Goal: Entertainment & Leisure: Browse casually

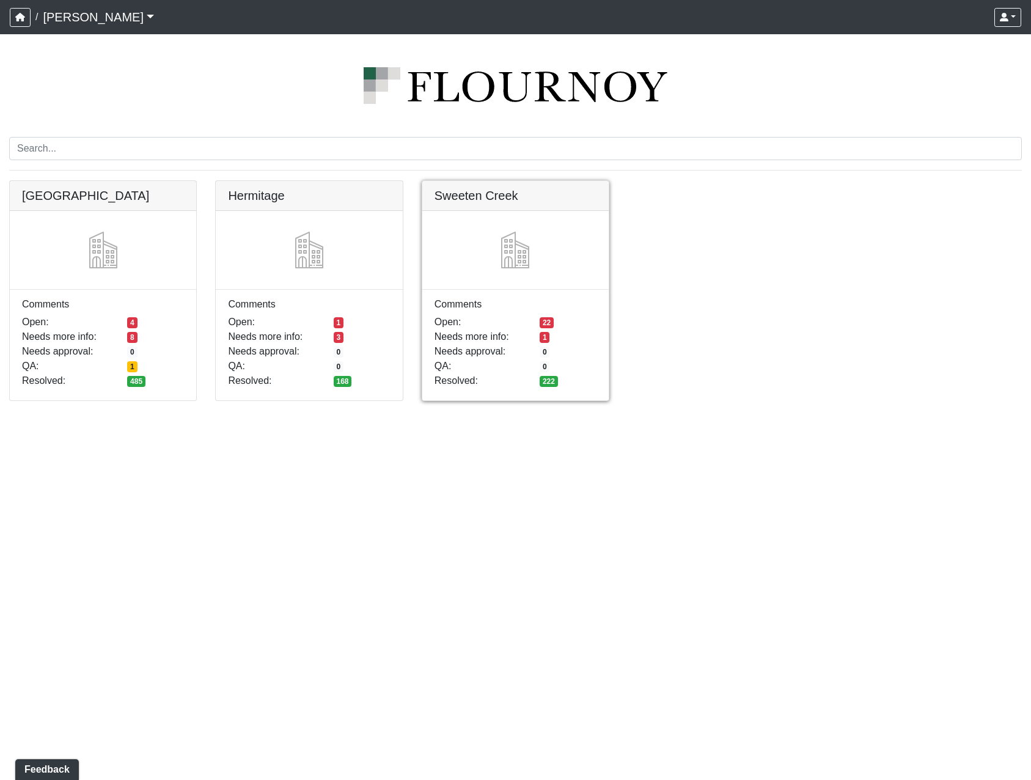
click at [493, 181] on link at bounding box center [515, 181] width 186 height 0
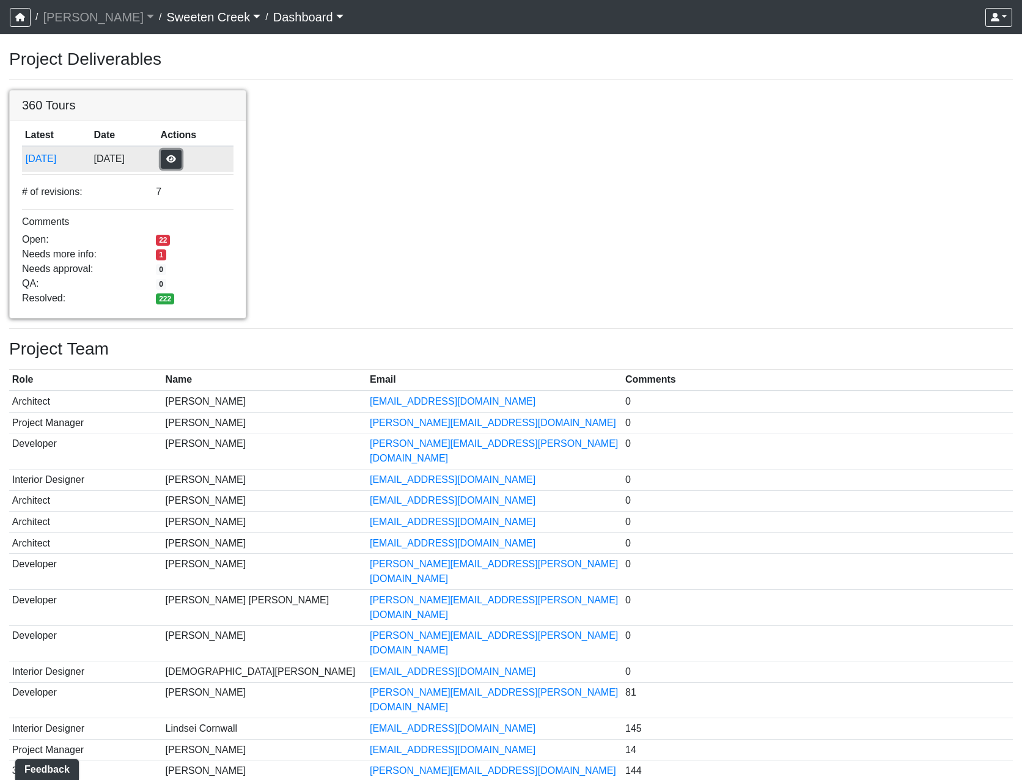
click at [181, 156] on button "button" at bounding box center [171, 159] width 21 height 19
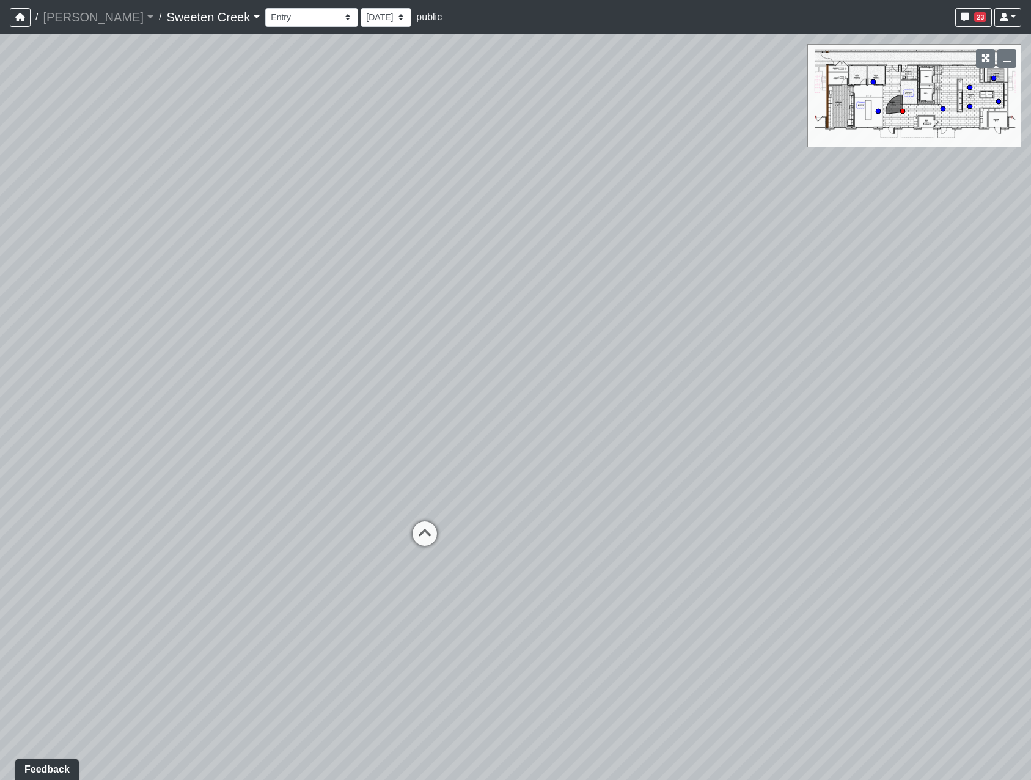
drag, startPoint x: 639, startPoint y: 359, endPoint x: 260, endPoint y: 353, distance: 378.3
click at [183, 342] on div "Loading... Office Loading... Reception Loading... Mailroom - Elevator Lobby Loa…" at bounding box center [515, 407] width 1031 height 746
drag, startPoint x: 476, startPoint y: 355, endPoint x: 357, endPoint y: 350, distance: 119.3
click at [357, 350] on div "Loading... Office Loading... Reception Loading... Mailroom - Elevator Lobby Loa…" at bounding box center [515, 407] width 1031 height 746
drag, startPoint x: 528, startPoint y: 348, endPoint x: 190, endPoint y: 334, distance: 338.3
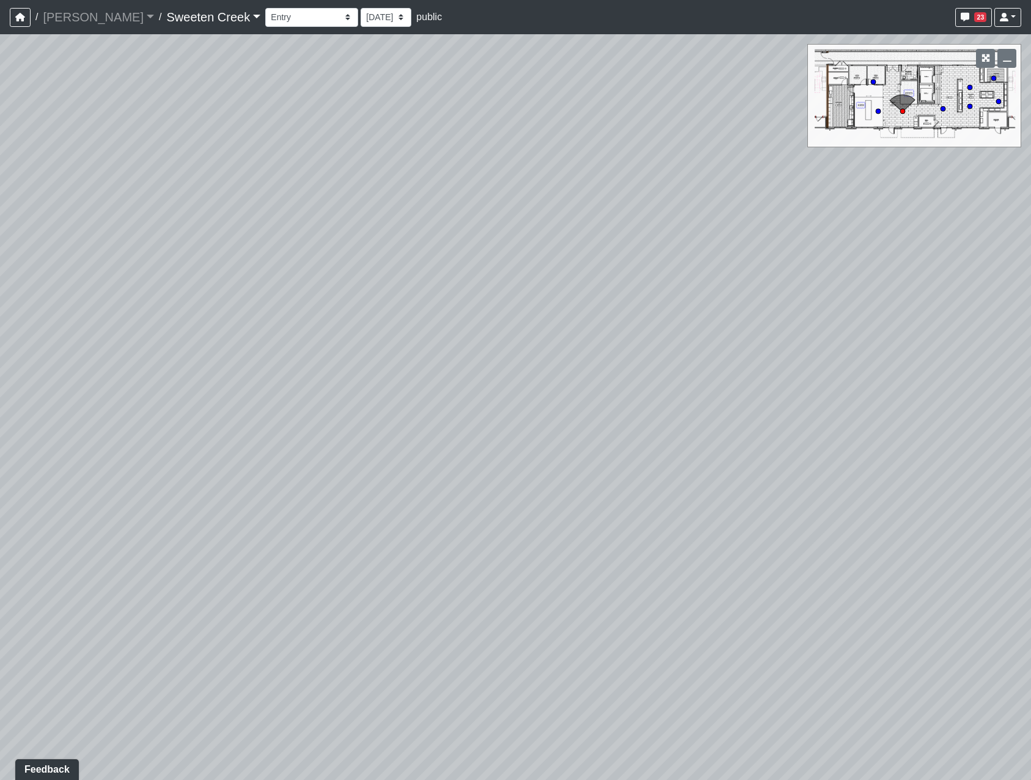
click at [193, 333] on div "Loading... Office Loading... Reception Loading... Mailroom - Elevator Lobby Loa…" at bounding box center [515, 407] width 1031 height 746
drag, startPoint x: 456, startPoint y: 356, endPoint x: 249, endPoint y: 349, distance: 207.3
click at [249, 349] on div "Loading... Office Loading... Reception Loading... Mailroom - Elevator Lobby Loa…" at bounding box center [515, 407] width 1031 height 746
drag, startPoint x: 406, startPoint y: 376, endPoint x: 229, endPoint y: 399, distance: 178.7
click at [229, 399] on div "Loading... Office Loading... Reception Loading... Mailroom - Elevator Lobby Loa…" at bounding box center [515, 407] width 1031 height 746
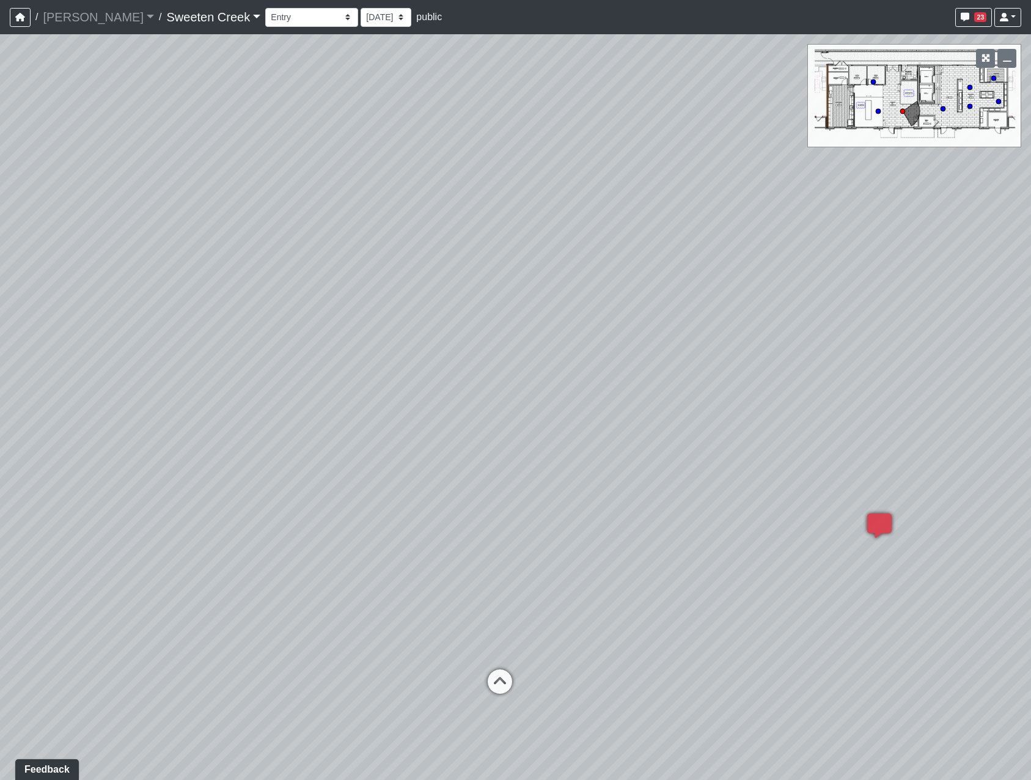
drag, startPoint x: 708, startPoint y: 333, endPoint x: 471, endPoint y: 349, distance: 238.2
click at [471, 349] on div "Loading... Office Loading... Reception Loading... Mailroom - Elevator Lobby Loa…" at bounding box center [515, 407] width 1031 height 746
click at [489, 572] on icon at bounding box center [486, 577] width 37 height 37
drag, startPoint x: 572, startPoint y: 400, endPoint x: 82, endPoint y: 362, distance: 491.6
click at [82, 362] on div "Loading... Office Loading... Reception Loading... Mailroom - Elevator Lobby Loa…" at bounding box center [515, 407] width 1031 height 746
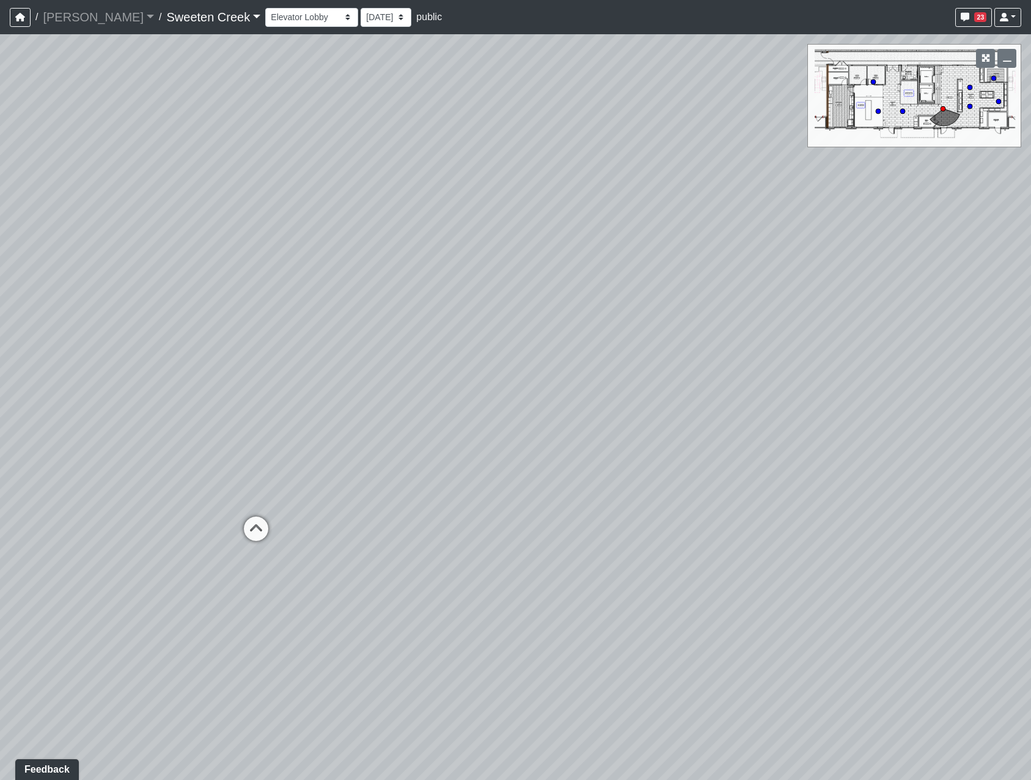
drag, startPoint x: 480, startPoint y: 354, endPoint x: -55, endPoint y: 350, distance: 535.3
click at [0, 350] on html "/ Flournoy Flournoy Loading... / Sweeten Creek Sweeten Creek Loading... Sweeten…" at bounding box center [515, 390] width 1031 height 780
drag, startPoint x: 464, startPoint y: 343, endPoint x: 125, endPoint y: 396, distance: 342.7
click at [125, 396] on div "Loading... Office Loading... Reception Loading... Mailroom - Elevator Lobby Loa…" at bounding box center [515, 407] width 1031 height 746
drag, startPoint x: 504, startPoint y: 585, endPoint x: 536, endPoint y: 563, distance: 38.8
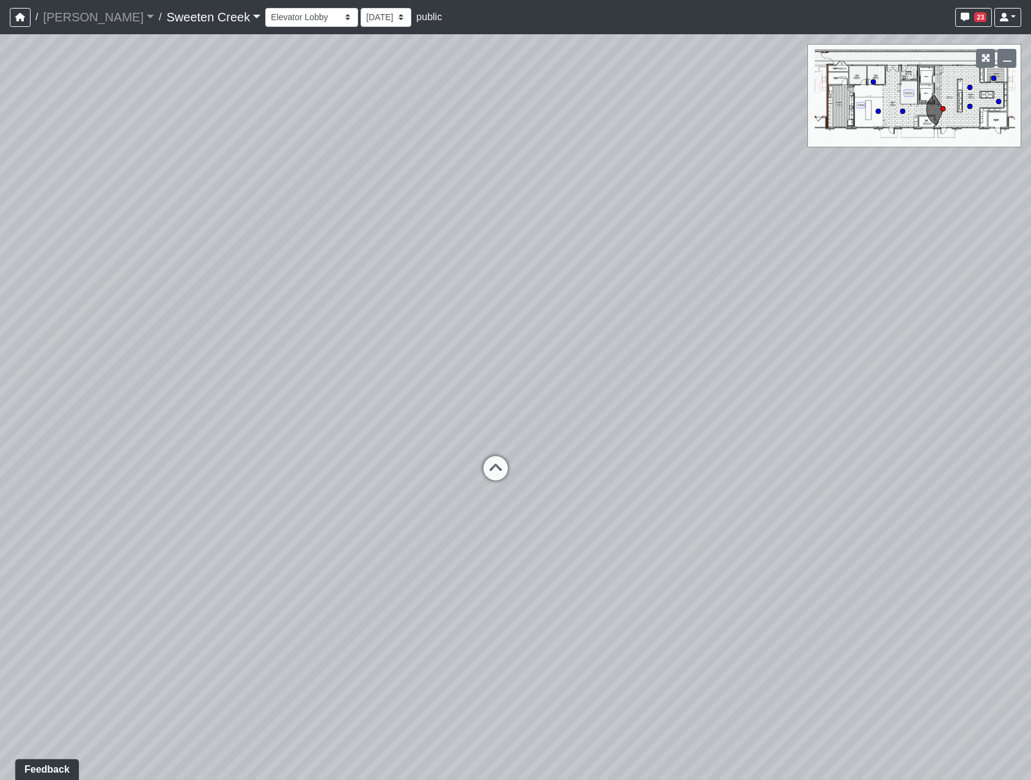
click at [536, 563] on div "Loading... Office Loading... Reception Loading... Mailroom - Elevator Lobby Loa…" at bounding box center [515, 407] width 1031 height 746
drag, startPoint x: 536, startPoint y: 563, endPoint x: 487, endPoint y: 559, distance: 49.1
click at [487, 559] on div "Loading... Office Loading... Reception Loading... Mailroom - Elevator Lobby Loa…" at bounding box center [515, 407] width 1031 height 746
drag, startPoint x: 569, startPoint y: 530, endPoint x: 319, endPoint y: 535, distance: 250.0
click at [319, 535] on div "Loading... Office Loading... Reception Loading... Mailroom - Elevator Lobby Loa…" at bounding box center [515, 407] width 1031 height 746
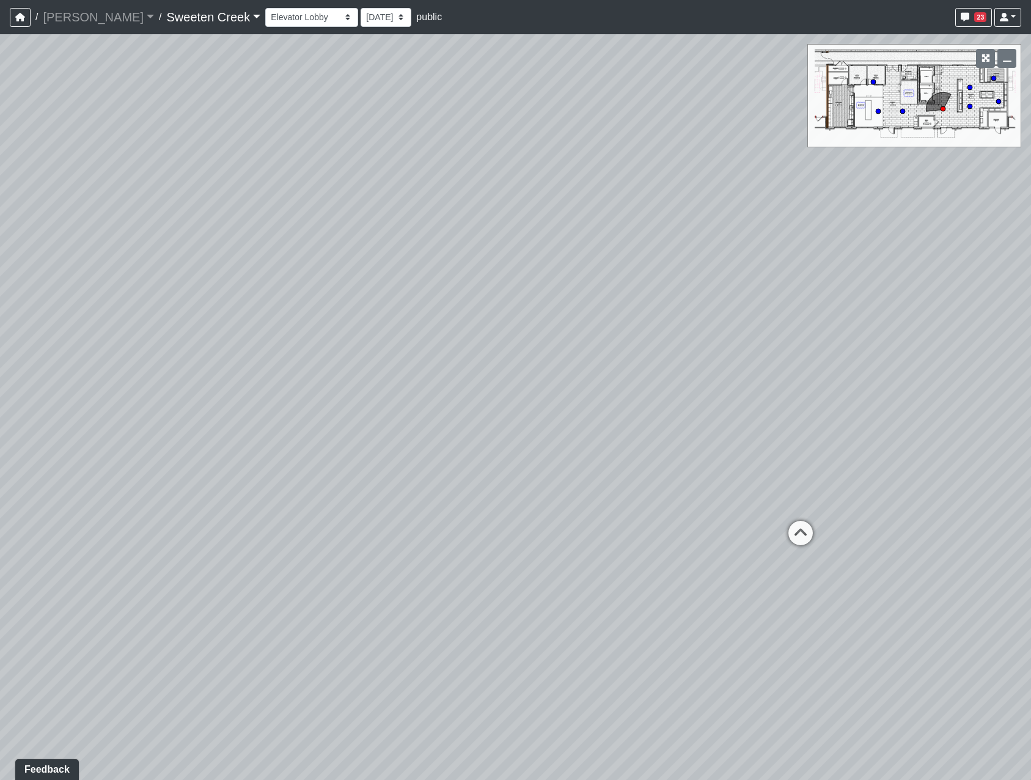
drag, startPoint x: 666, startPoint y: 528, endPoint x: 442, endPoint y: 516, distance: 224.0
click at [442, 516] on div "Loading... Office Loading... Reception Loading... Mailroom - Elevator Lobby Loa…" at bounding box center [515, 407] width 1031 height 746
drag, startPoint x: 684, startPoint y: 368, endPoint x: 534, endPoint y: 361, distance: 150.5
click at [534, 361] on div "Loading... Office Loading... Reception Loading... Mailroom - Elevator Lobby Loa…" at bounding box center [515, 407] width 1031 height 746
drag, startPoint x: 552, startPoint y: 383, endPoint x: 878, endPoint y: 400, distance: 326.8
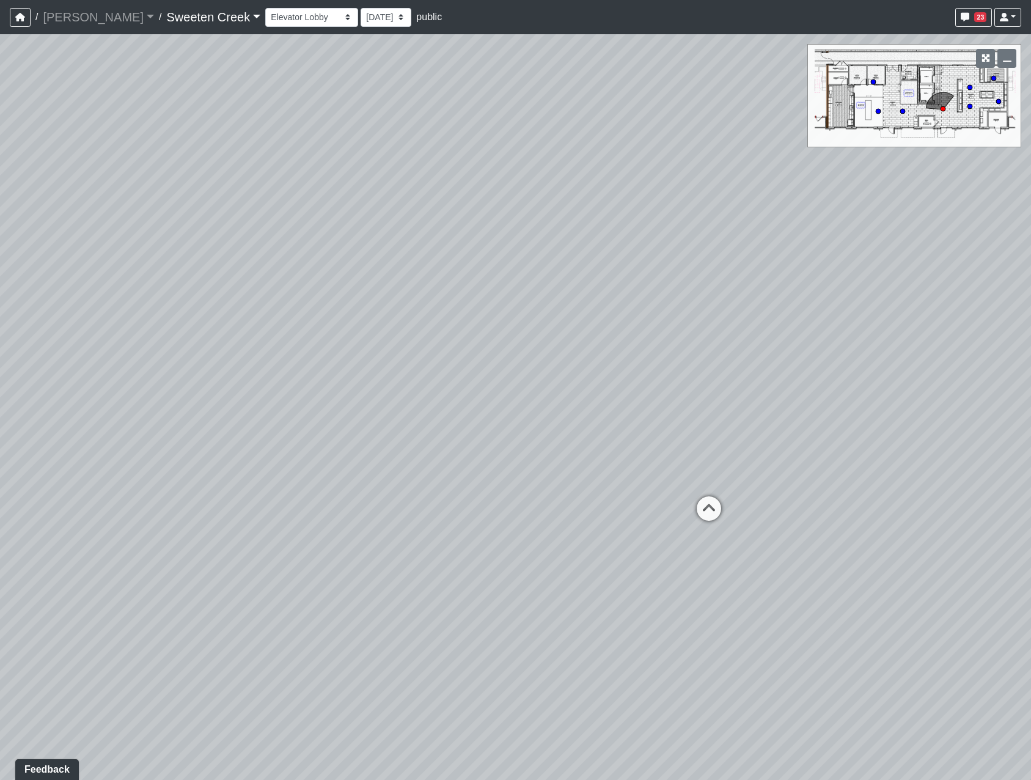
click at [875, 400] on div "Loading... Office Loading... Reception Loading... Mailroom - Elevator Lobby Loa…" at bounding box center [515, 407] width 1031 height 746
drag, startPoint x: 452, startPoint y: 491, endPoint x: 774, endPoint y: 494, distance: 321.4
click at [775, 494] on div "Loading... Office Loading... Reception Loading... Mailroom - Elevator Lobby Loa…" at bounding box center [515, 407] width 1031 height 746
click at [555, 471] on icon at bounding box center [553, 478] width 37 height 37
select select "1QVtRjyM1orE5pKiq1FaV1"
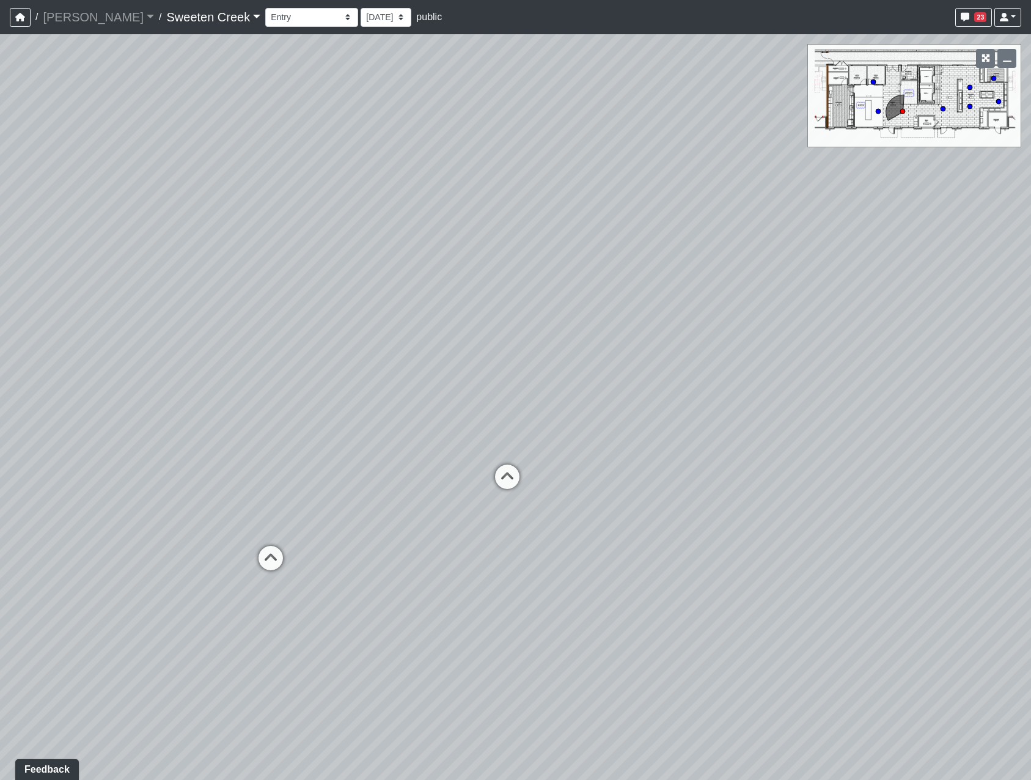
drag, startPoint x: 708, startPoint y: 395, endPoint x: 303, endPoint y: 394, distance: 404.5
click at [303, 394] on div "Loading... Office Loading... Reception Loading... Mailroom - Elevator Lobby Loa…" at bounding box center [515, 407] width 1031 height 746
drag, startPoint x: 578, startPoint y: 376, endPoint x: 296, endPoint y: 350, distance: 282.9
click at [296, 350] on div "Loading... Office Loading... Reception Loading... Mailroom - Elevator Lobby Loa…" at bounding box center [515, 407] width 1031 height 746
drag, startPoint x: 557, startPoint y: 354, endPoint x: 492, endPoint y: 370, distance: 66.7
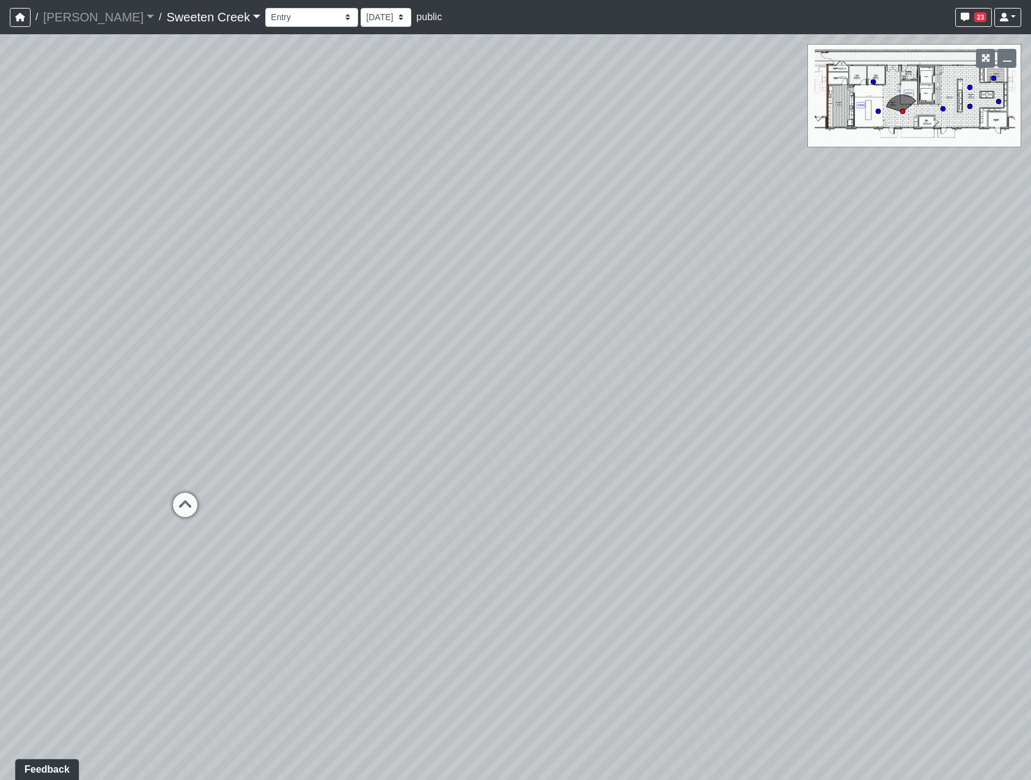
click at [492, 370] on div "Loading... Office Loading... Reception Loading... Mailroom - Elevator Lobby Loa…" at bounding box center [515, 407] width 1031 height 746
drag, startPoint x: 185, startPoint y: 386, endPoint x: 35, endPoint y: 392, distance: 149.8
click at [36, 392] on div "Loading... Office Loading... Reception Loading... Mailroom - Elevator Lobby Loa…" at bounding box center [515, 407] width 1031 height 746
drag, startPoint x: 486, startPoint y: 380, endPoint x: 100, endPoint y: 372, distance: 386.3
click at [100, 372] on div "Loading... Office Loading... Reception Loading... Mailroom - Elevator Lobby Loa…" at bounding box center [515, 407] width 1031 height 746
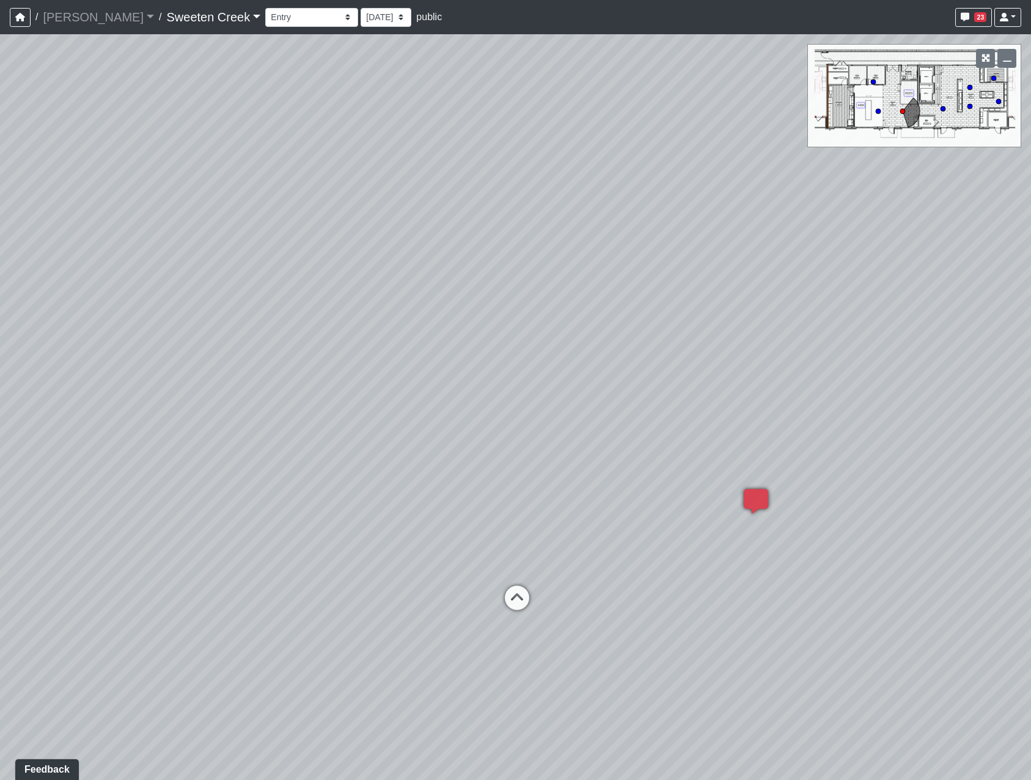
drag, startPoint x: 326, startPoint y: 336, endPoint x: 193, endPoint y: 366, distance: 135.9
click at [193, 367] on div "Loading... Office Loading... Reception Loading... Mailroom - Elevator Lobby Loa…" at bounding box center [515, 407] width 1031 height 746
drag, startPoint x: 380, startPoint y: 425, endPoint x: 779, endPoint y: 397, distance: 400.0
click at [779, 397] on div "Loading... Office Loading... Reception Loading... Mailroom - Elevator Lobby Loa…" at bounding box center [515, 407] width 1031 height 746
drag, startPoint x: 436, startPoint y: 463, endPoint x: 672, endPoint y: 433, distance: 237.7
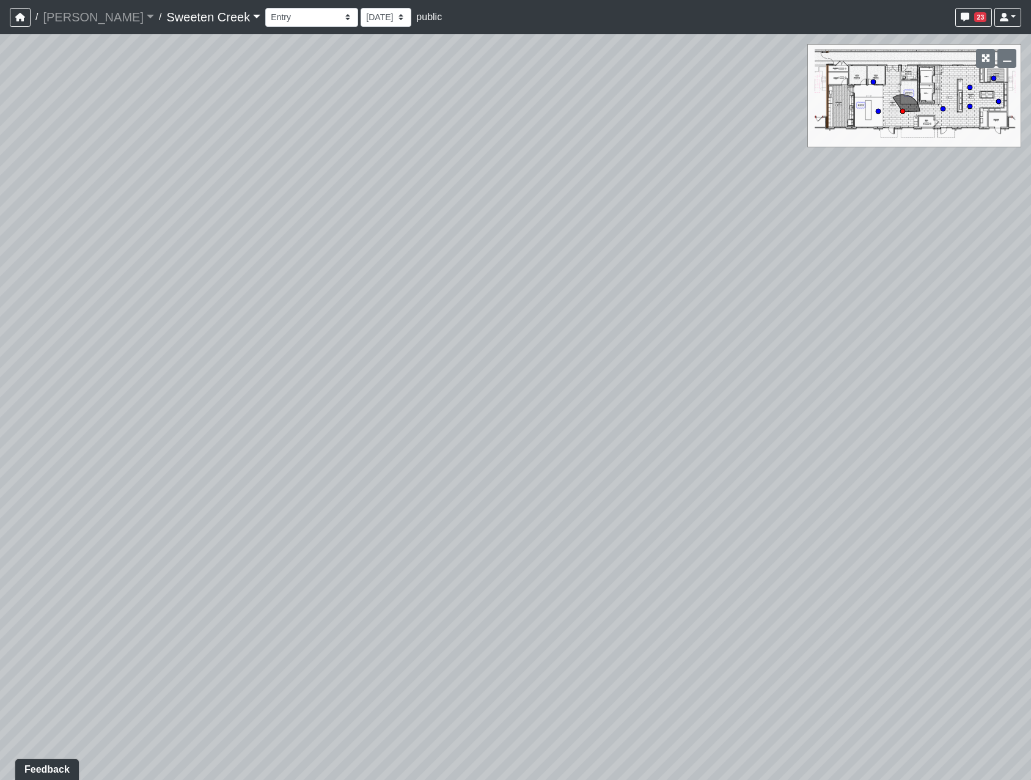
click at [672, 433] on div "Loading... Office Loading... Reception Loading... Mailroom - Elevator Lobby Loa…" at bounding box center [515, 407] width 1031 height 746
drag, startPoint x: 750, startPoint y: 447, endPoint x: 673, endPoint y: 439, distance: 77.4
click at [673, 439] on div "Loading... Office Loading... Reception Loading... Mailroom - Elevator Lobby Loa…" at bounding box center [515, 407] width 1031 height 746
drag, startPoint x: 335, startPoint y: 415, endPoint x: 381, endPoint y: 425, distance: 47.0
click at [381, 425] on div "Loading... Office Loading... Reception Loading... Mailroom - Elevator Lobby Loa…" at bounding box center [515, 407] width 1031 height 746
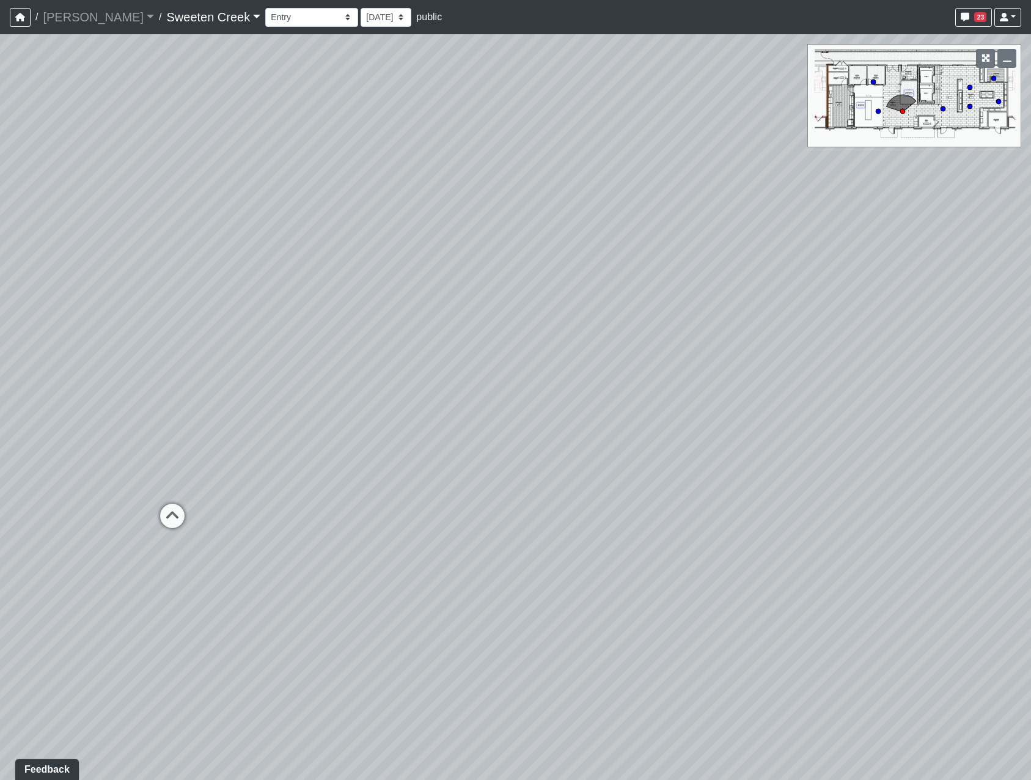
drag, startPoint x: 389, startPoint y: 376, endPoint x: 637, endPoint y: 372, distance: 247.5
click at [612, 383] on div "Loading... Office Loading... Reception Loading... Mailroom - Elevator Lobby Loa…" at bounding box center [515, 407] width 1031 height 746
drag, startPoint x: 332, startPoint y: 399, endPoint x: 669, endPoint y: 408, distance: 336.2
click at [669, 408] on div "Loading... Office Loading... Reception Loading... Mailroom - Elevator Lobby Loa…" at bounding box center [515, 407] width 1031 height 746
drag, startPoint x: 154, startPoint y: 465, endPoint x: 329, endPoint y: 471, distance: 174.9
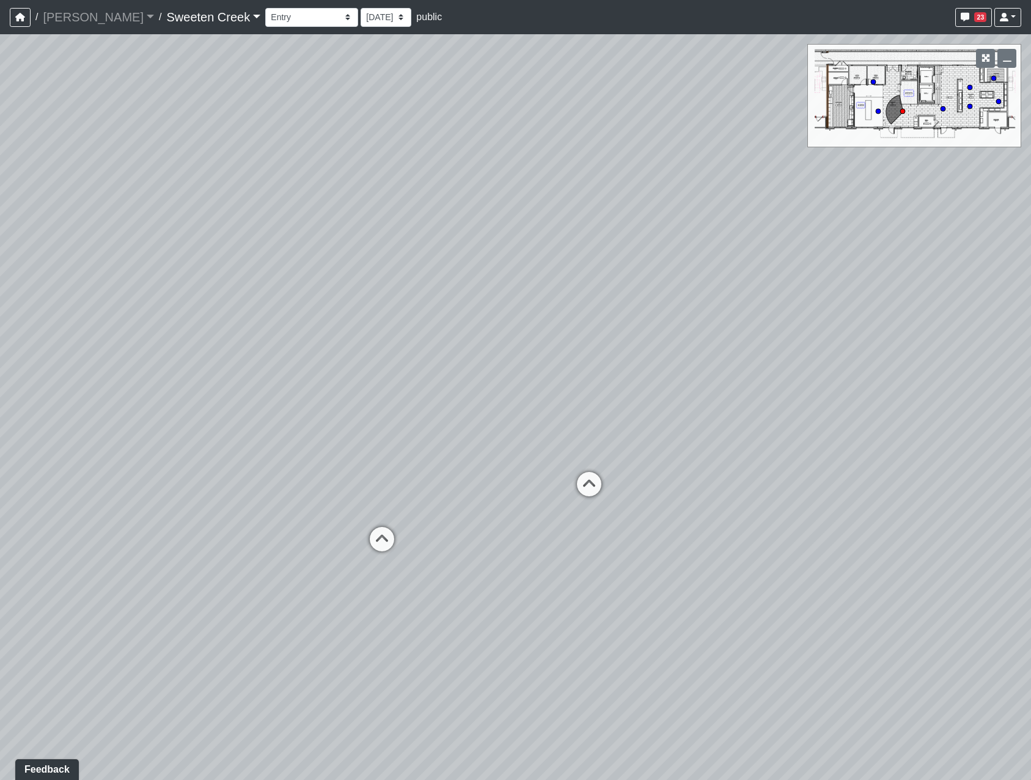
click at [329, 471] on div "Loading... Office Loading... Reception Loading... Mailroom - Elevator Lobby Loa…" at bounding box center [515, 407] width 1031 height 746
drag, startPoint x: 634, startPoint y: 415, endPoint x: 333, endPoint y: 372, distance: 303.8
click at [333, 372] on div "Loading... Office Loading... Reception Loading... Mailroom - Elevator Lobby Loa…" at bounding box center [515, 407] width 1031 height 746
drag, startPoint x: 500, startPoint y: 450, endPoint x: 284, endPoint y: 458, distance: 216.4
click at [284, 458] on div "Loading... Office Loading... Reception Loading... Mailroom - Elevator Lobby Loa…" at bounding box center [515, 407] width 1031 height 746
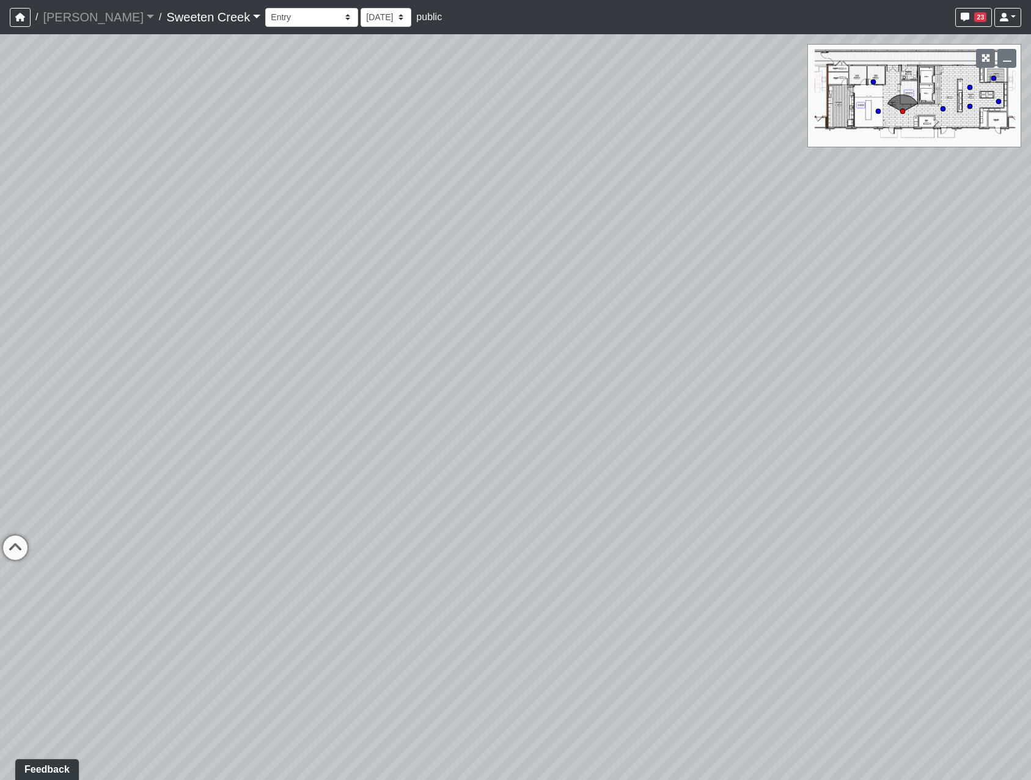
drag, startPoint x: 453, startPoint y: 412, endPoint x: 364, endPoint y: 426, distance: 90.9
click at [364, 426] on div "Loading... Office Loading... Reception Loading... Mailroom - Elevator Lobby Loa…" at bounding box center [515, 407] width 1031 height 746
